Goal: Information Seeking & Learning: Check status

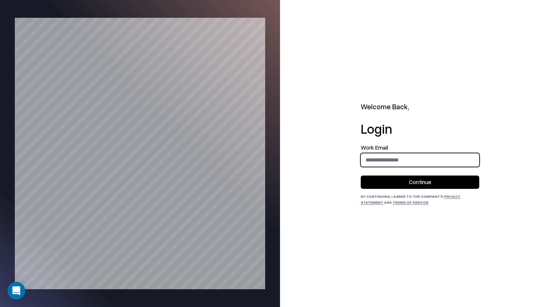
click at [399, 157] on input "email" at bounding box center [420, 160] width 118 height 14
click at [419, 138] on div "Welcome Back, Login Work Email Continue By continuing, I agree to the Company's…" at bounding box center [419, 153] width 118 height 103
click at [470, 160] on input "email" at bounding box center [420, 160] width 118 height 14
click at [414, 153] on input "email" at bounding box center [420, 160] width 118 height 14
drag, startPoint x: 426, startPoint y: 233, endPoint x: 463, endPoint y: 165, distance: 77.4
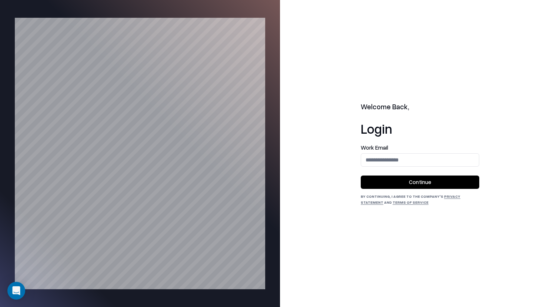
click at [426, 233] on div "Welcome Back, Login Work Email Continue By continuing, I agree to the Company's…" at bounding box center [420, 153] width 280 height 307
click at [471, 163] on input "email" at bounding box center [420, 160] width 118 height 14
click at [361, 160] on protonpass-control-a72c at bounding box center [361, 160] width 0 height 0
click at [480, 132] on div "Welcome Back, Login Work Email Continue By continuing, I agree to the Company's…" at bounding box center [420, 153] width 280 height 307
click at [432, 169] on form "Work Email Continue" at bounding box center [419, 167] width 118 height 44
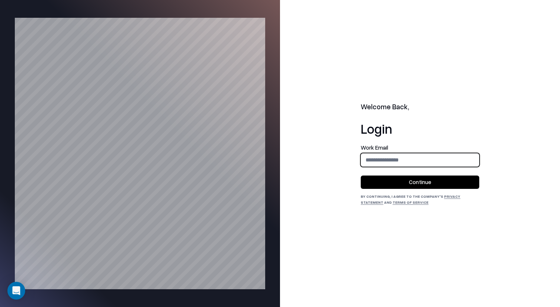
click at [435, 161] on input "email" at bounding box center [420, 160] width 118 height 14
click at [441, 154] on input "email" at bounding box center [420, 160] width 118 height 14
type input "**********"
click at [420, 180] on button "Continue" at bounding box center [419, 181] width 118 height 13
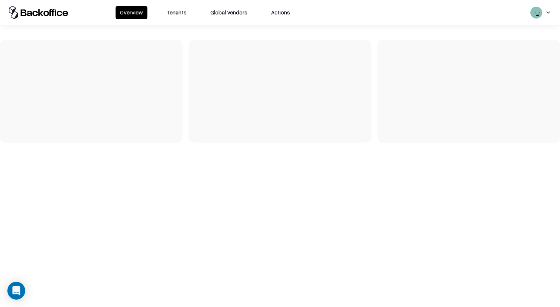
click at [173, 15] on button "Tenants" at bounding box center [176, 12] width 29 height 13
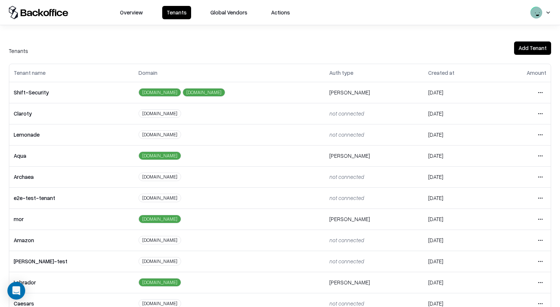
scroll to position [142, 0]
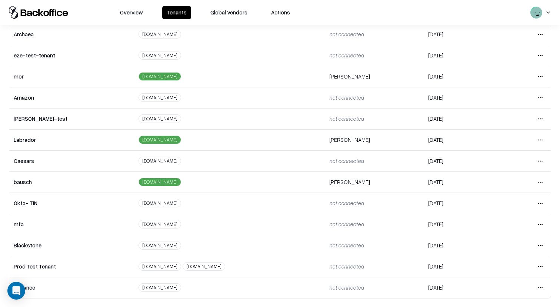
click at [544, 182] on html "Overview Tenants Global Vendors Actions Tenants Add Tenant Tenant name Domain A…" at bounding box center [280, 153] width 560 height 307
click at [499, 246] on div "Login to tenant" at bounding box center [509, 243] width 80 height 15
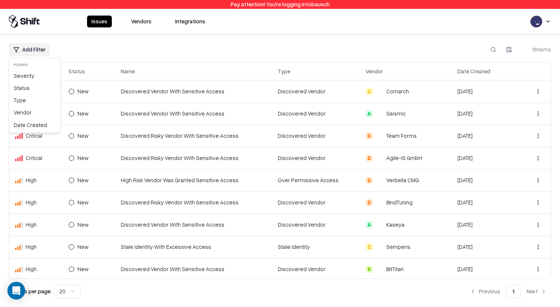
click at [39, 47] on html "Pay attention! You're logging into bausch Issues Vendors Integrations Add Filte…" at bounding box center [280, 153] width 560 height 307
click at [39, 74] on div "Severity" at bounding box center [35, 76] width 48 height 12
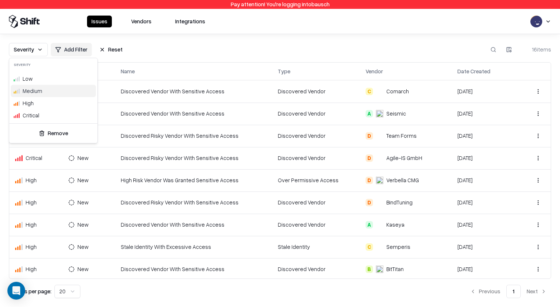
click at [45, 91] on div "Medium" at bounding box center [53, 91] width 85 height 12
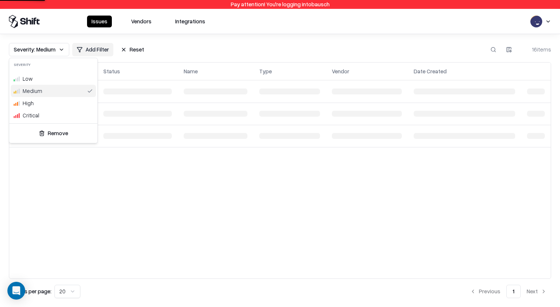
click at [199, 50] on html "Pay attention! You're logging into bausch Issues Vendors Integrations Severity:…" at bounding box center [280, 153] width 560 height 307
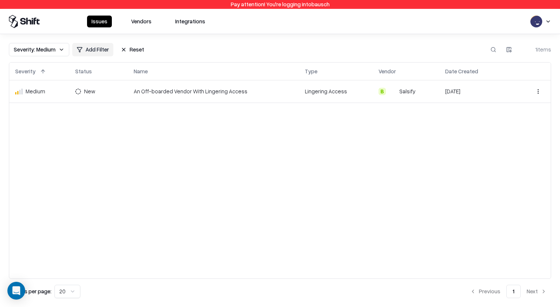
click at [131, 48] on button "Reset" at bounding box center [132, 49] width 32 height 13
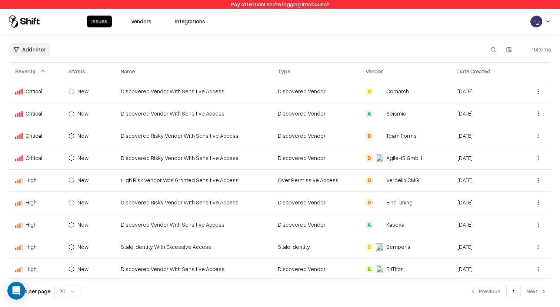
scroll to position [157, 0]
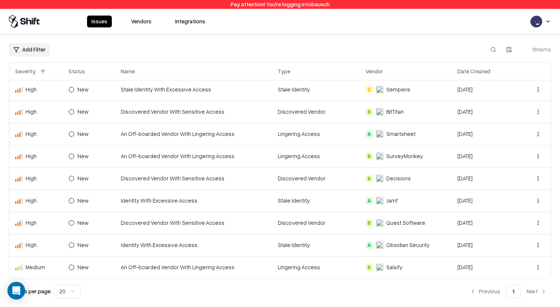
click at [144, 19] on button "Vendors" at bounding box center [141, 22] width 29 height 12
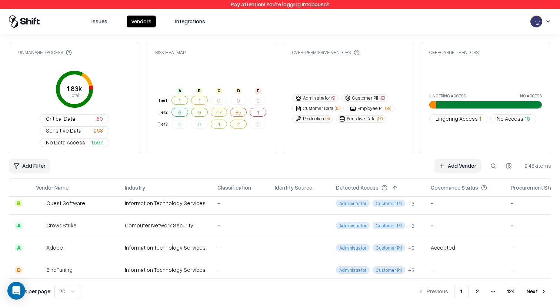
scroll to position [111, 0]
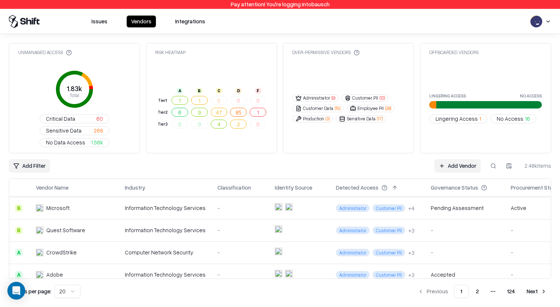
click at [214, 241] on td "-" at bounding box center [239, 252] width 57 height 22
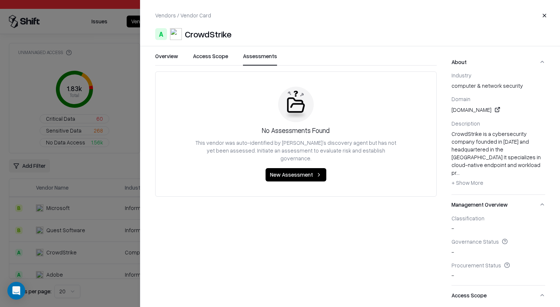
click at [270, 54] on button "Assessments" at bounding box center [260, 58] width 34 height 13
click at [97, 203] on div at bounding box center [280, 153] width 560 height 307
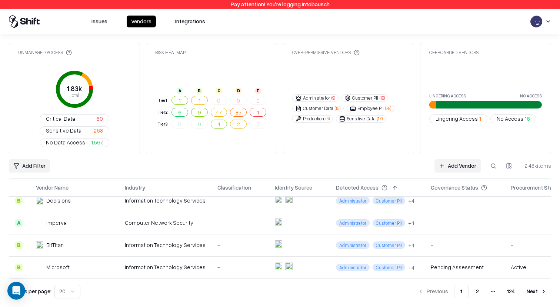
scroll to position [83, 0]
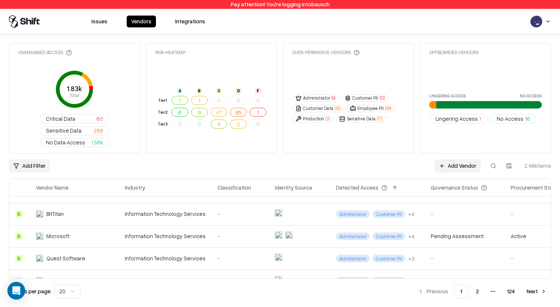
click at [448, 232] on div "Pending Assessment" at bounding box center [456, 236] width 53 height 8
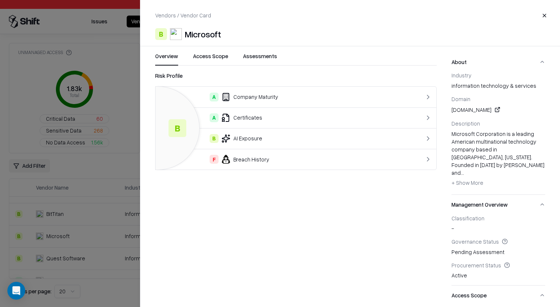
click at [256, 57] on button "Assessments" at bounding box center [260, 58] width 34 height 13
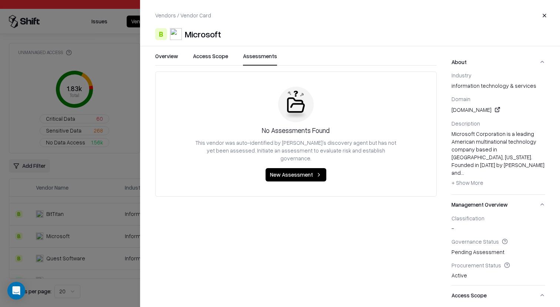
click at [67, 193] on div at bounding box center [280, 153] width 560 height 307
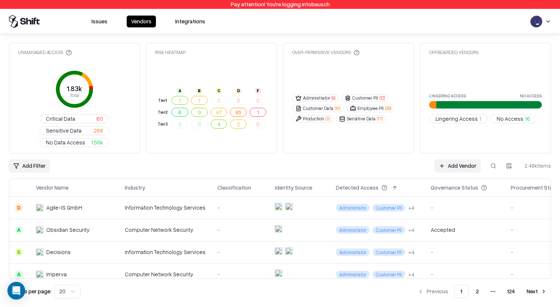
click at [430, 226] on div "Accepted" at bounding box center [442, 230] width 24 height 8
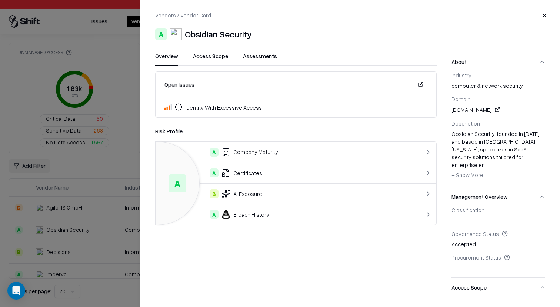
click at [249, 61] on button "Assessments" at bounding box center [260, 58] width 34 height 13
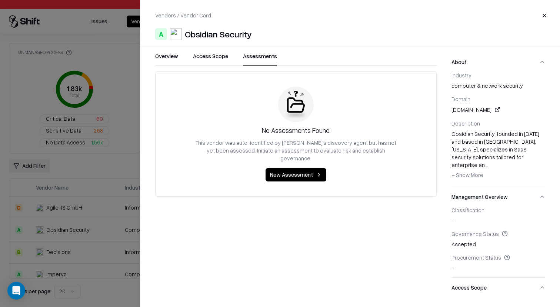
click at [93, 155] on div at bounding box center [280, 153] width 560 height 307
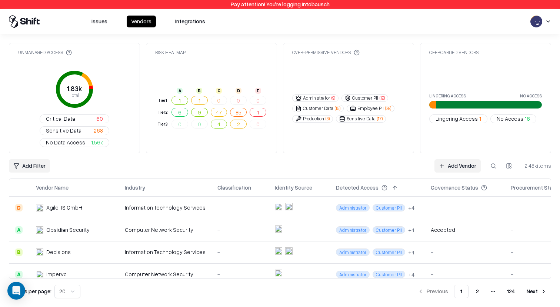
click at [412, 219] on td "Administrator Customer PII + 4" at bounding box center [377, 230] width 95 height 22
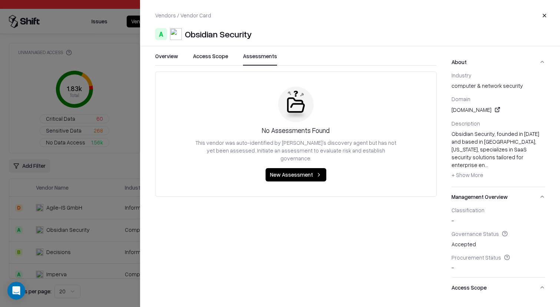
click at [263, 57] on button "Assessments" at bounding box center [260, 58] width 34 height 13
click at [168, 54] on button "Overview" at bounding box center [166, 58] width 23 height 13
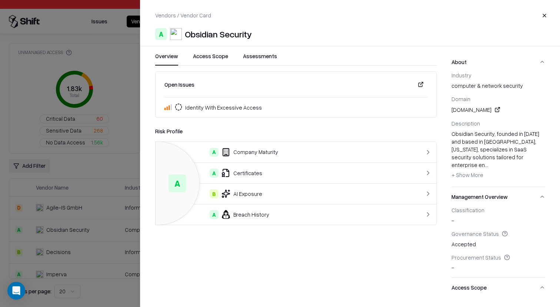
click at [143, 202] on div "Overview Access Scope Assessments Open Issues Identity With Excessive Access Ri…" at bounding box center [288, 175] width 296 height 246
click at [116, 202] on div at bounding box center [280, 153] width 560 height 307
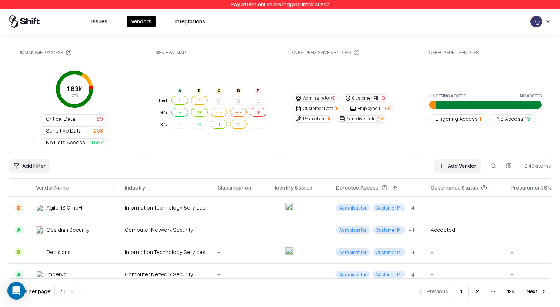
click at [456, 226] on div "Accepted" at bounding box center [464, 230] width 68 height 8
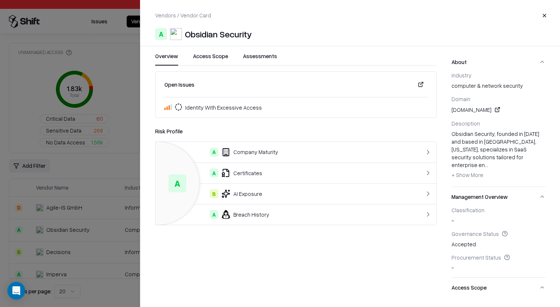
click at [259, 55] on button "Assessments" at bounding box center [260, 58] width 34 height 13
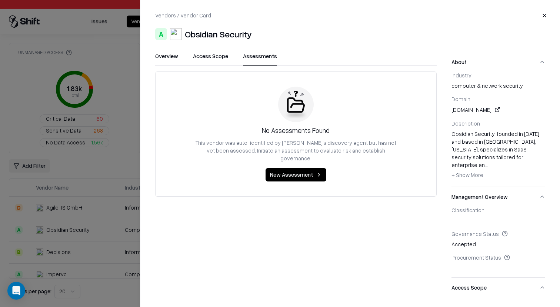
click at [170, 58] on button "Overview" at bounding box center [166, 58] width 23 height 13
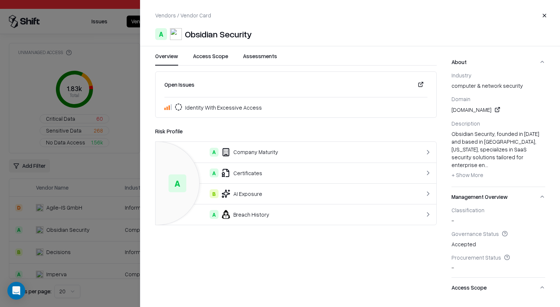
click at [101, 239] on div at bounding box center [280, 153] width 560 height 307
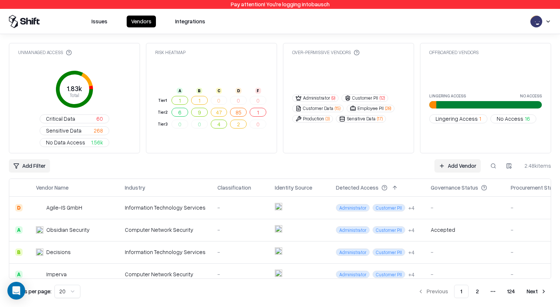
scroll to position [0, 23]
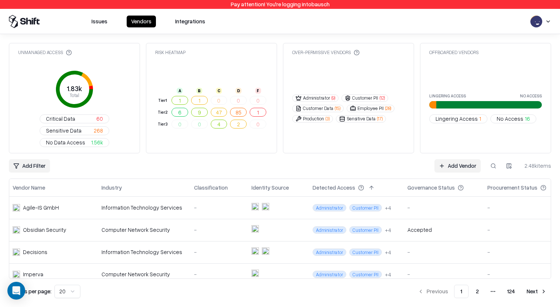
click at [466, 183] on button at bounding box center [470, 187] width 9 height 9
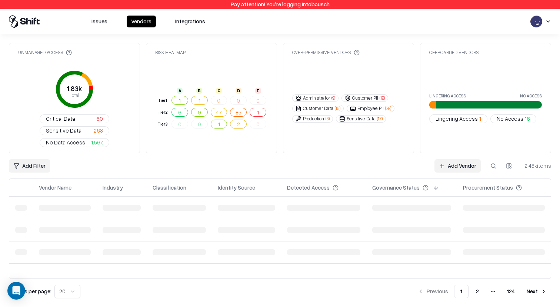
scroll to position [0, 0]
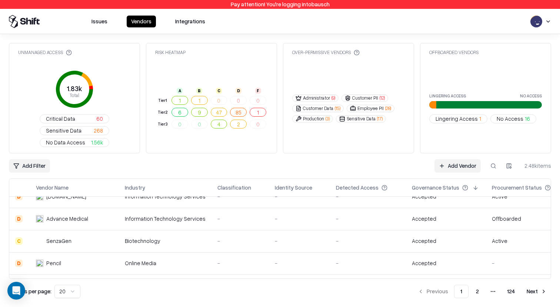
scroll to position [10, 0]
click at [442, 215] on div "Accepted" at bounding box center [446, 219] width 68 height 8
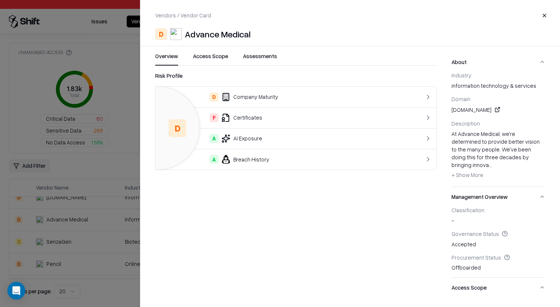
click at [252, 56] on button "Assessments" at bounding box center [260, 58] width 34 height 13
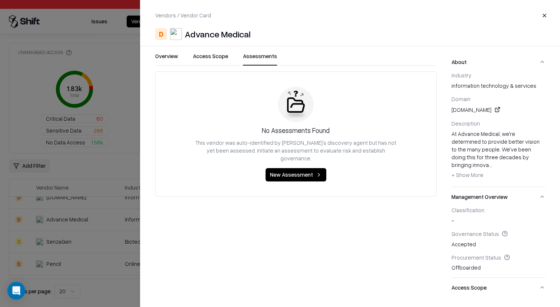
click at [78, 157] on div at bounding box center [280, 153] width 560 height 307
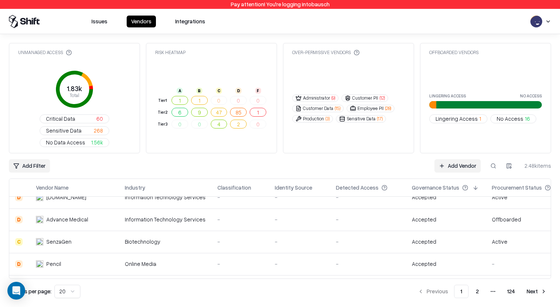
click at [447, 231] on td "Accepted" at bounding box center [446, 242] width 80 height 22
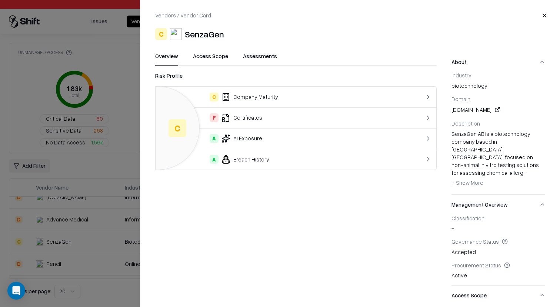
click at [263, 53] on button "Assessments" at bounding box center [260, 58] width 34 height 13
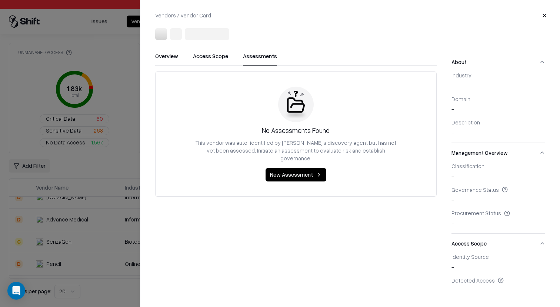
click at [81, 229] on div at bounding box center [280, 153] width 560 height 307
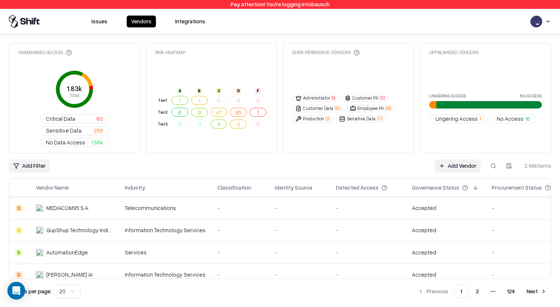
scroll to position [329, 0]
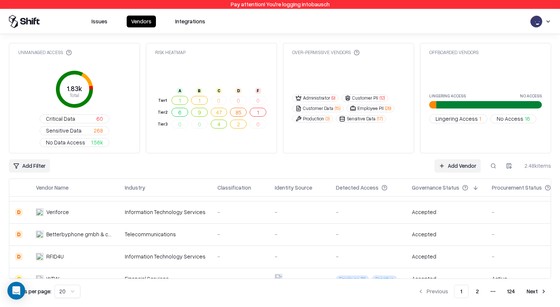
click at [309, 268] on td at bounding box center [299, 279] width 61 height 22
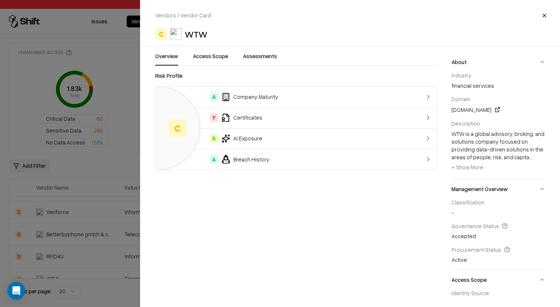
click at [249, 47] on div "Vendors / Vendor Card Close C WTW Overview Access Scope Assessments Risk Profil…" at bounding box center [350, 153] width 420 height 307
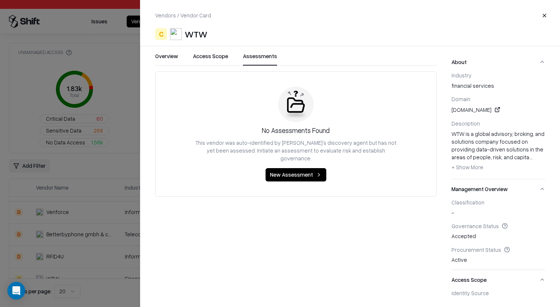
click at [257, 60] on button "Assessments" at bounding box center [260, 58] width 34 height 13
click at [85, 212] on div at bounding box center [280, 153] width 560 height 307
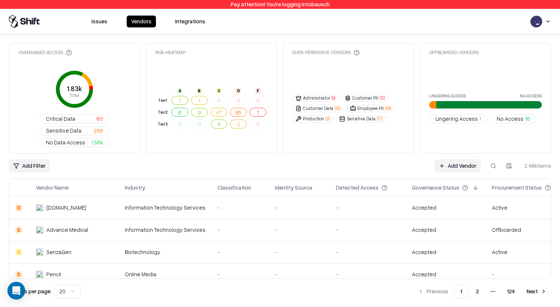
click at [493, 159] on button at bounding box center [492, 165] width 13 height 13
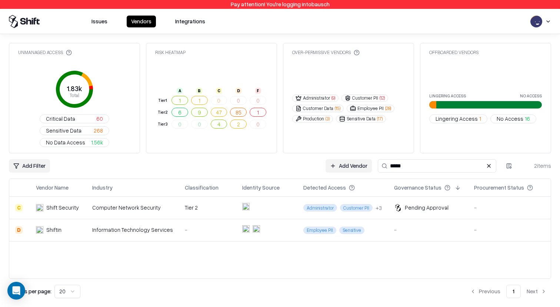
type input "*****"
click at [435, 204] on div "Pending Approval" at bounding box center [427, 208] width 44 height 8
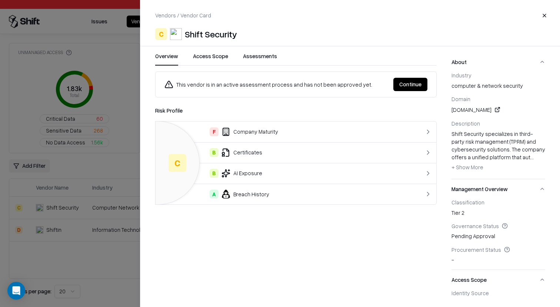
click at [252, 49] on div "Vendors / Vendor Card Close C Shift Security Overview Access Scope Assessments …" at bounding box center [350, 153] width 420 height 307
click at [259, 53] on button "Assessments" at bounding box center [260, 58] width 34 height 13
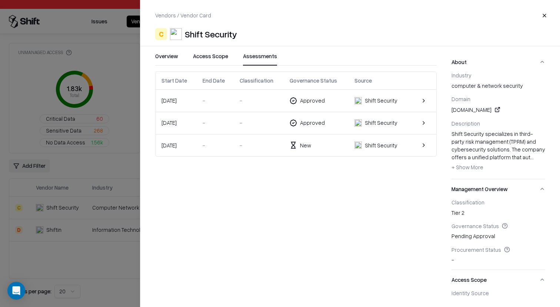
click at [334, 100] on div "Approved" at bounding box center [315, 101] width 53 height 8
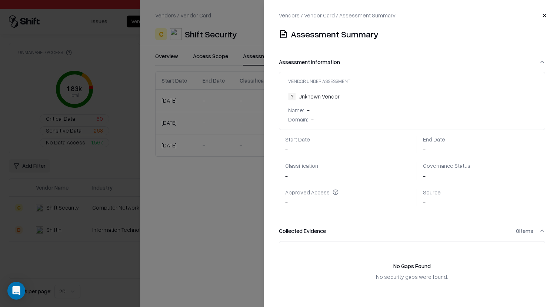
click at [164, 171] on div at bounding box center [280, 153] width 560 height 307
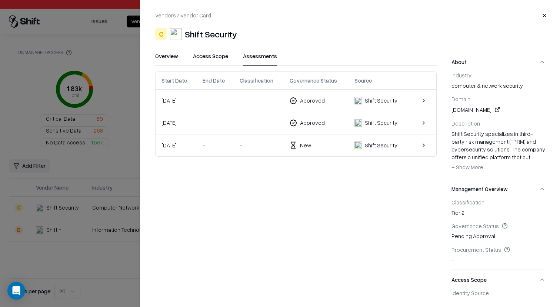
click at [331, 125] on div "Approved" at bounding box center [315, 123] width 53 height 8
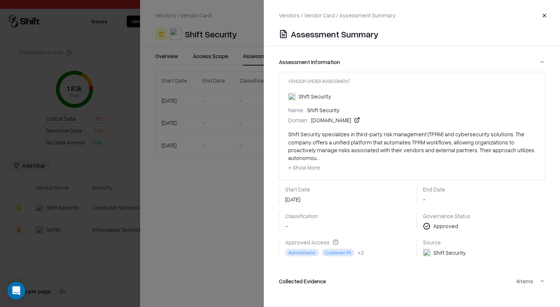
scroll to position [107, 0]
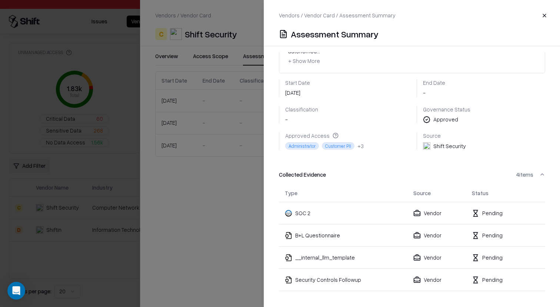
click at [301, 111] on div "Classification -" at bounding box center [301, 115] width 33 height 18
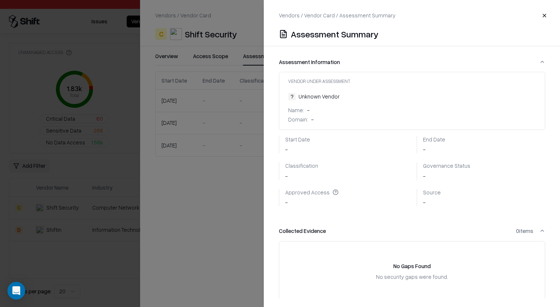
click at [240, 141] on div at bounding box center [280, 153] width 560 height 307
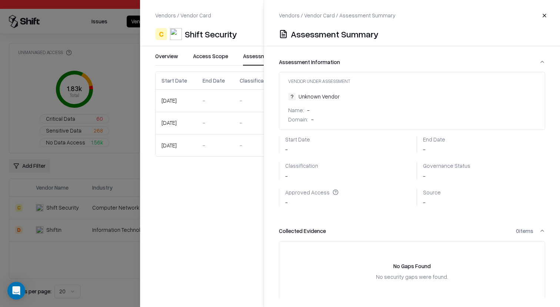
click at [302, 145] on div "New" at bounding box center [315, 145] width 53 height 8
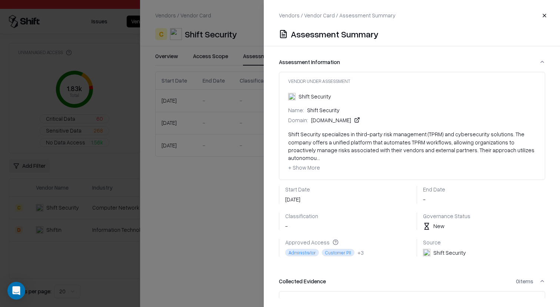
scroll to position [61, 0]
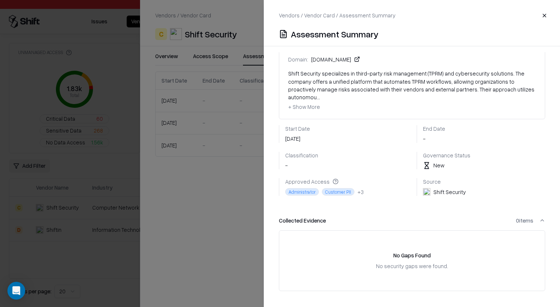
click at [224, 174] on div at bounding box center [280, 153] width 560 height 307
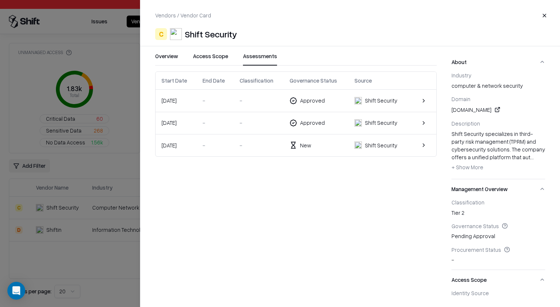
click at [304, 147] on div "New" at bounding box center [305, 145] width 11 height 8
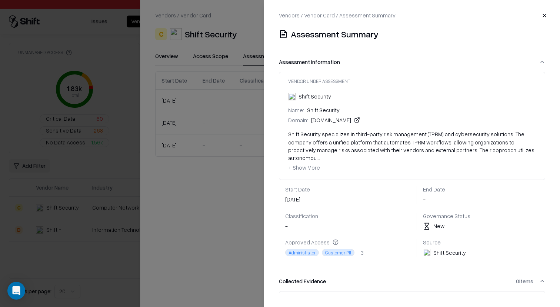
click at [241, 193] on div at bounding box center [280, 153] width 560 height 307
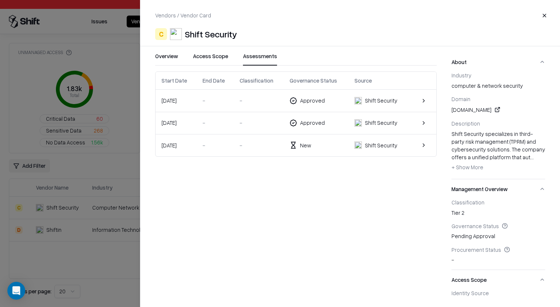
click at [336, 123] on div "Approved" at bounding box center [315, 123] width 53 height 8
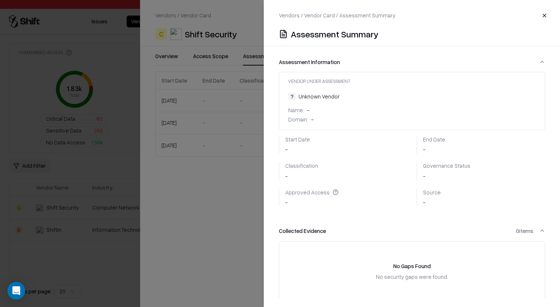
click at [251, 187] on div at bounding box center [280, 153] width 560 height 307
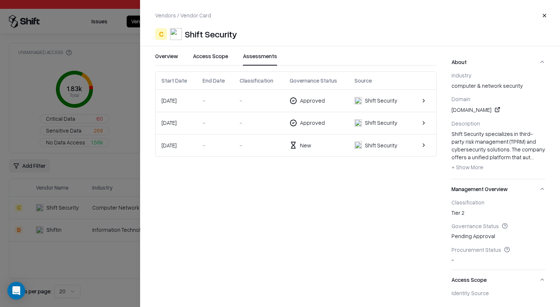
click at [295, 124] on icon at bounding box center [292, 122] width 7 height 7
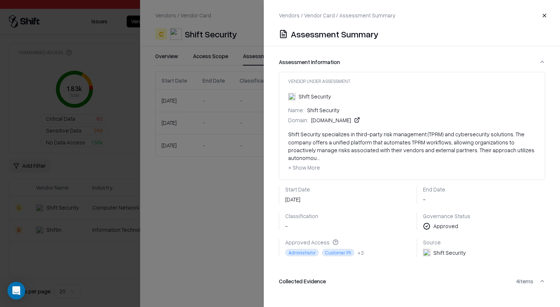
scroll to position [107, 0]
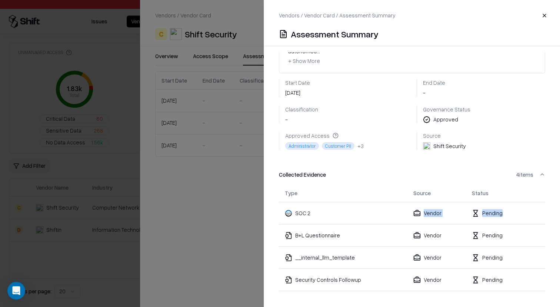
drag, startPoint x: 533, startPoint y: 207, endPoint x: 453, endPoint y: 204, distance: 80.4
click at [453, 204] on tr "SOC 2 Vendor Pending" at bounding box center [412, 213] width 266 height 22
click at [455, 209] on div "Vendor" at bounding box center [436, 213] width 47 height 8
click at [203, 158] on div at bounding box center [280, 153] width 560 height 307
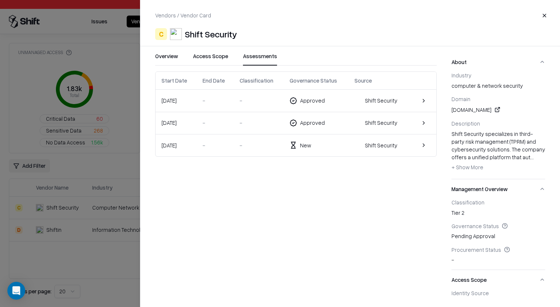
click at [253, 59] on button "Assessments" at bounding box center [260, 58] width 34 height 13
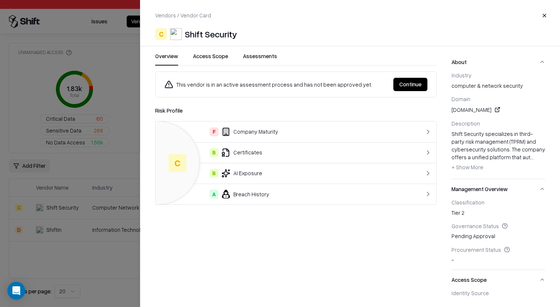
click at [170, 61] on button "Overview" at bounding box center [166, 58] width 23 height 13
click at [261, 40] on div "C Shift Security" at bounding box center [350, 34] width 390 height 12
click at [261, 57] on button "Assessments" at bounding box center [260, 58] width 34 height 13
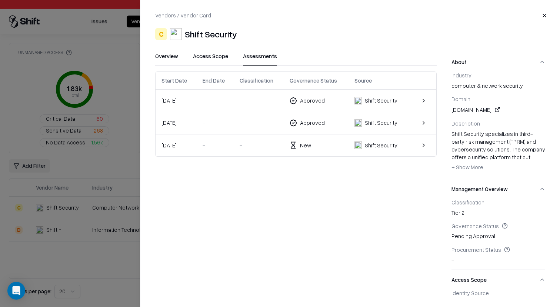
click at [308, 107] on td "Approved" at bounding box center [316, 101] width 65 height 22
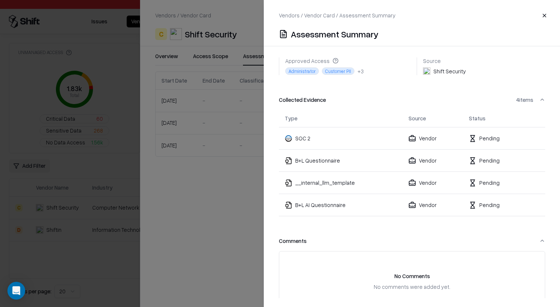
scroll to position [183, 0]
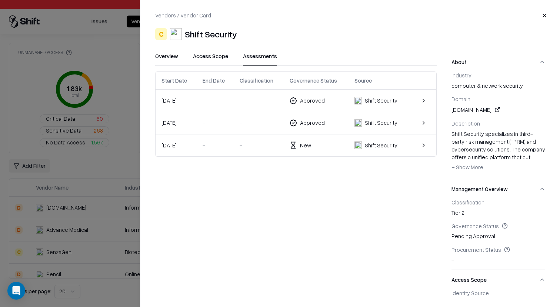
click at [544, 15] on button "Close" at bounding box center [543, 15] width 13 height 13
